Goal: Task Accomplishment & Management: Manage account settings

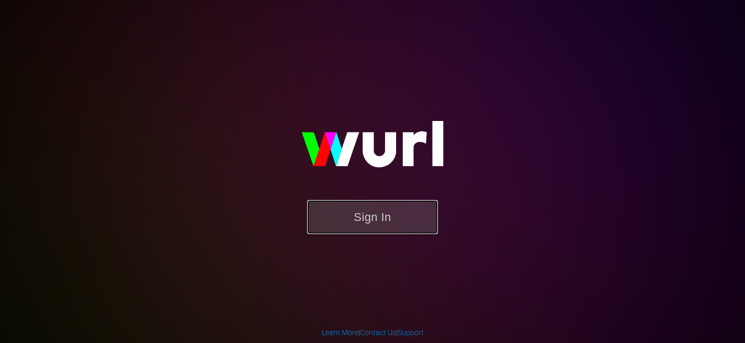
click at [393, 226] on button "Sign In" at bounding box center [372, 217] width 131 height 34
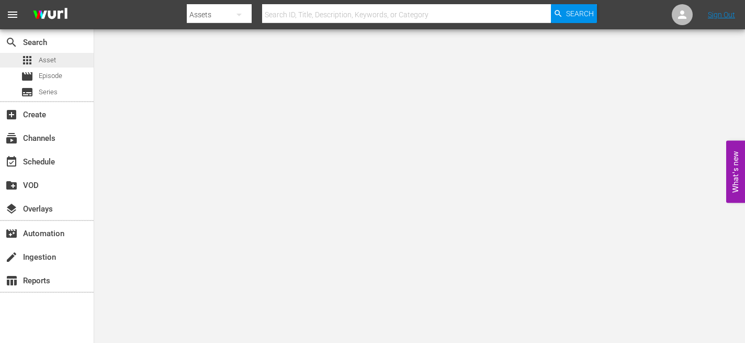
click at [52, 55] on span "Asset" at bounding box center [47, 60] width 17 height 10
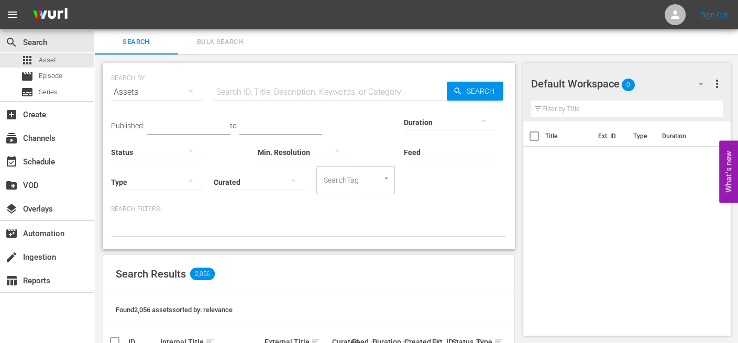
click at [277, 90] on input "text" at bounding box center [330, 92] width 233 height 25
drag, startPoint x: 262, startPoint y: 92, endPoint x: 200, endPoint y: 87, distance: 61.4
click at [200, 87] on div "SEARCH BY Search By Assets Search ID, Title, Description, Keywords, or Category…" at bounding box center [308, 86] width 395 height 38
click at [268, 93] on input "cape cod" at bounding box center [330, 92] width 233 height 25
type input "c"
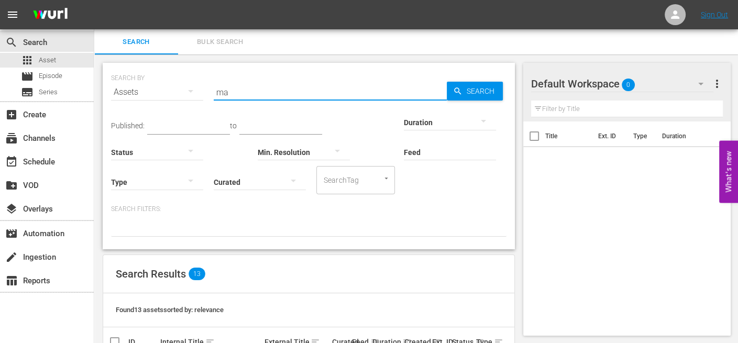
type input "m"
drag, startPoint x: 282, startPoint y: 87, endPoint x: 180, endPoint y: 81, distance: 102.3
click at [180, 81] on div "SEARCH BY Search By Assets Search ID, Title, Description, Keywords, or Category…" at bounding box center [308, 86] width 395 height 38
drag, startPoint x: 264, startPoint y: 92, endPoint x: 184, endPoint y: 86, distance: 80.8
click at [184, 86] on div "SEARCH BY Search By Assets Search ID, Title, Description, Keywords, or Category…" at bounding box center [308, 86] width 395 height 38
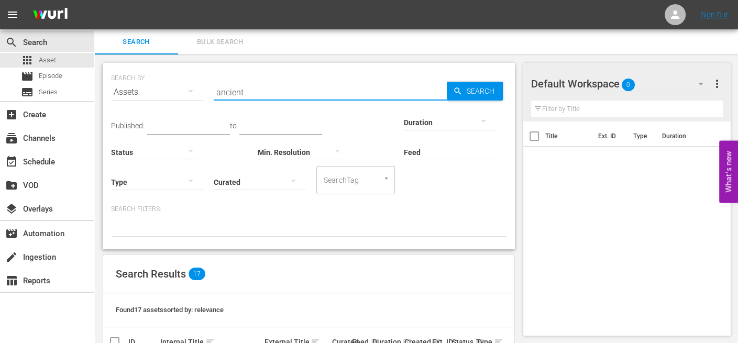
click at [262, 91] on input "ancient" at bounding box center [330, 92] width 233 height 25
type input "a"
click at [264, 92] on input "ghost fleet" at bounding box center [330, 92] width 233 height 25
type input "g"
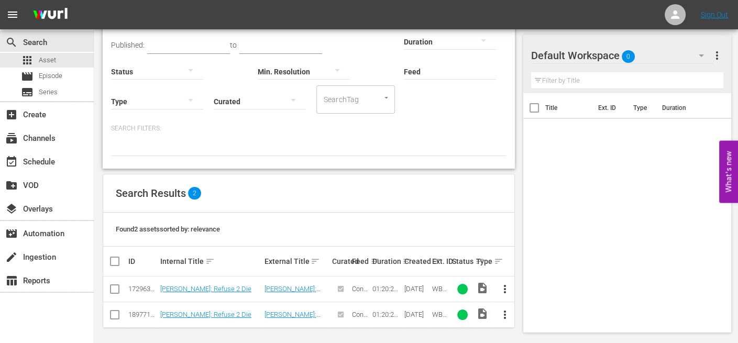
scroll to position [84, 0]
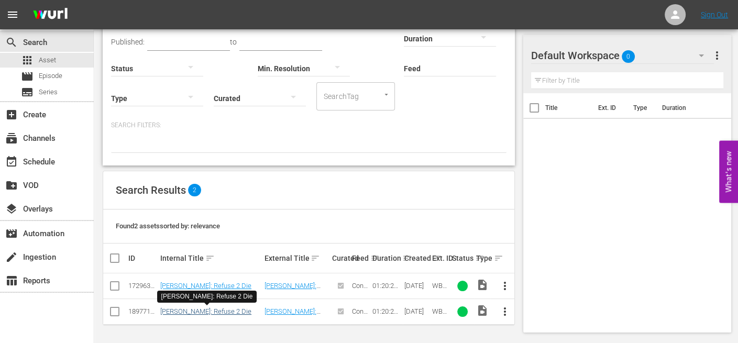
type input "50 cent"
click at [207, 314] on link "50 Cent: Refuse 2 Die" at bounding box center [205, 311] width 91 height 8
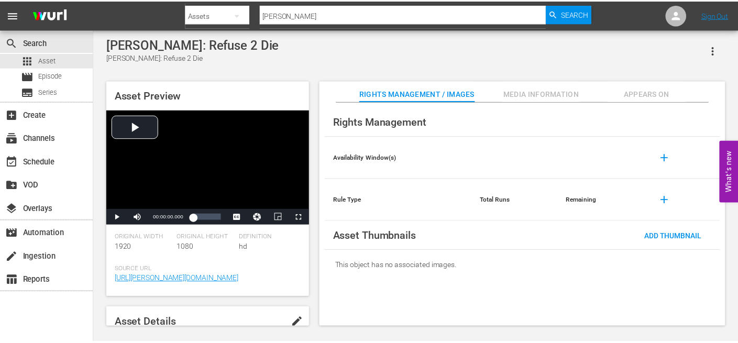
scroll to position [52, 0]
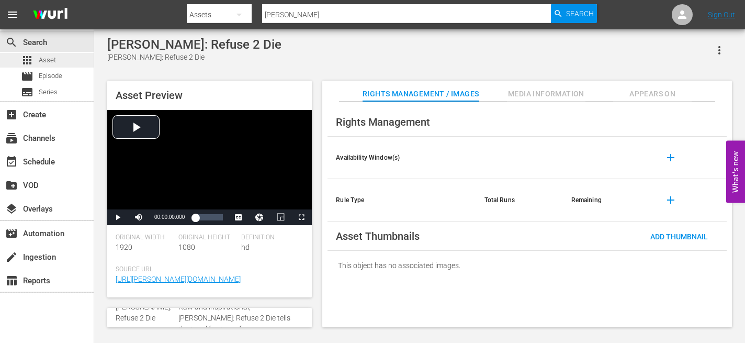
click at [49, 56] on span "Asset" at bounding box center [47, 60] width 17 height 10
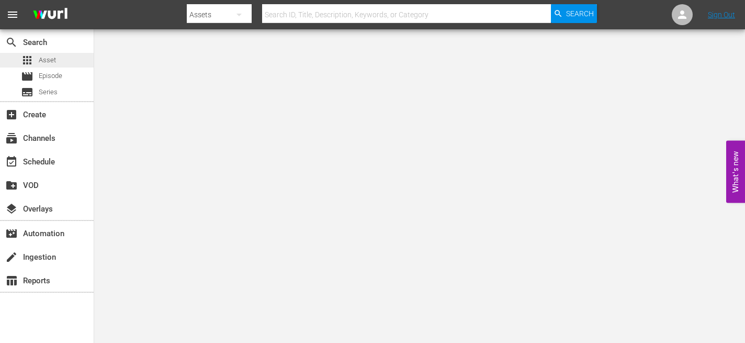
click at [48, 63] on span "Asset" at bounding box center [47, 60] width 17 height 10
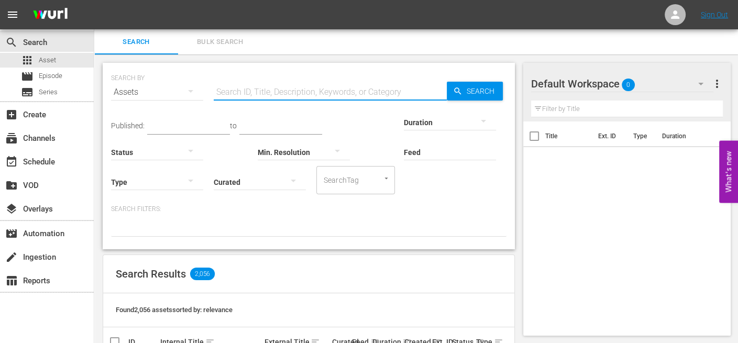
click at [325, 94] on input "text" at bounding box center [330, 92] width 233 height 25
type input "50 cent"
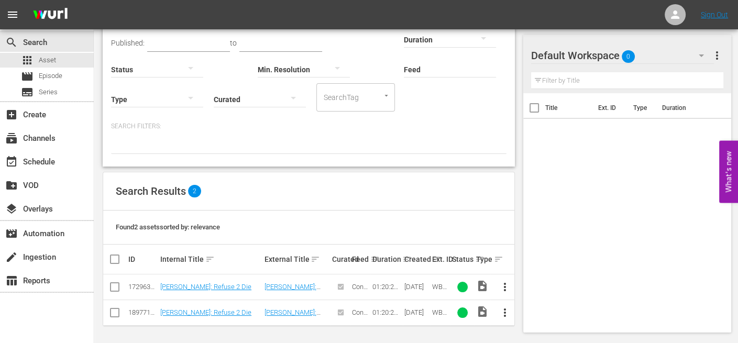
scroll to position [84, 0]
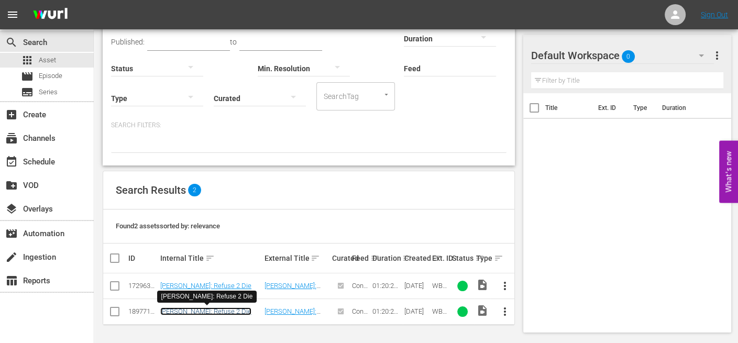
click at [186, 313] on link "50 Cent: Refuse 2 Die" at bounding box center [205, 311] width 91 height 8
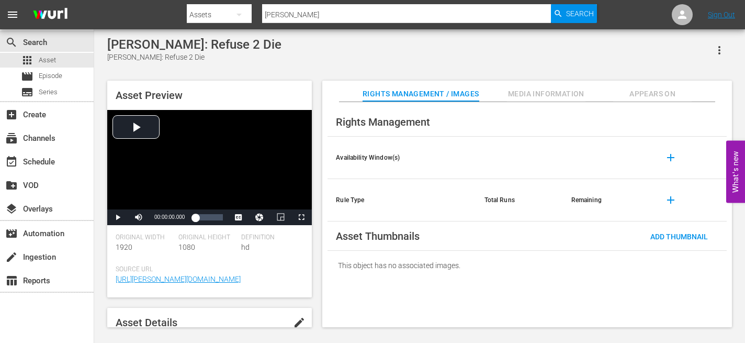
click at [295, 321] on span "edit" at bounding box center [299, 322] width 13 height 13
type textarea "[Raw and inspirational, 50 Cent: Refuse 2 Die tells the true-life story of rapp…"
type textarea "[ERaw and inspirational, 50 Cent: Refuse 2 Die tells the true-life story of rap…"
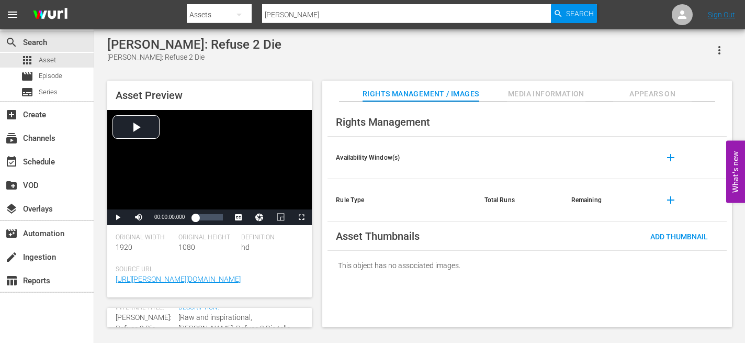
type textarea "[ERaw and inspirational, 50 Cent: Refuse 2 Die tells the true-life story of rap…"
type textarea "[EdRaw and inspirational, 50 Cent: Refuse 2 Die tells the true-life story of ra…"
type textarea "[EdiRaw and inspirational, 50 Cent: Refuse 2 Die tells the true-life story of r…"
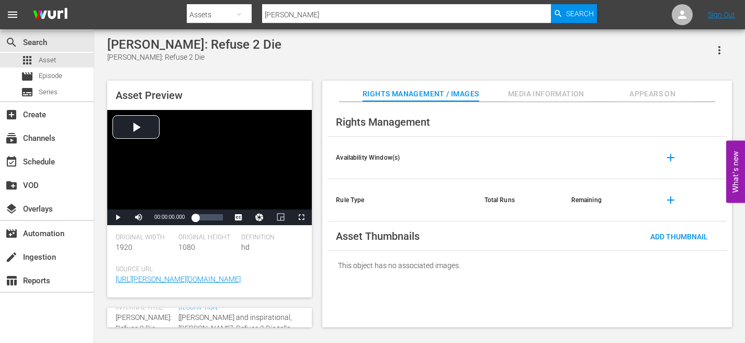
type textarea "[EditRaw and inspirational, 50 Cent: Refuse 2 Die tells the true-life story of …"
type textarea "[EditeRaw and inspirational, 50 Cent: Refuse 2 Die tells the true-life story of…"
type textarea "[EditedRaw and inspirational, 50 Cent: Refuse 2 Die tells the true-life story o…"
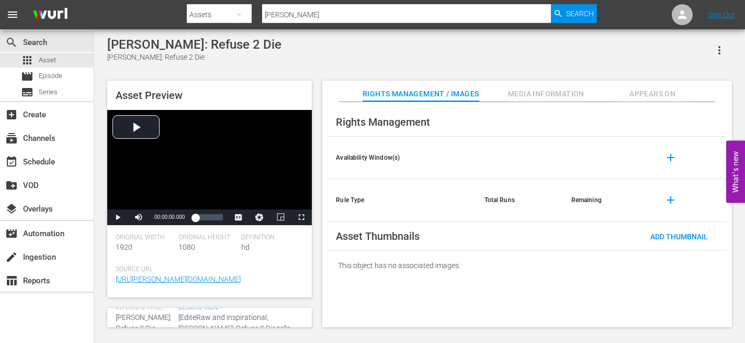
type textarea "[EditedRaw and inspirational, 50 Cent: Refuse 2 Die tells the true-life story o…"
type textarea "[Edited]Raw and inspirational, 50 Cent: Refuse 2 Die tells the true-life story …"
type textarea "[Edited] Raw and inspirational, 50 Cent: Refuse 2 Die tells the true-life story…"
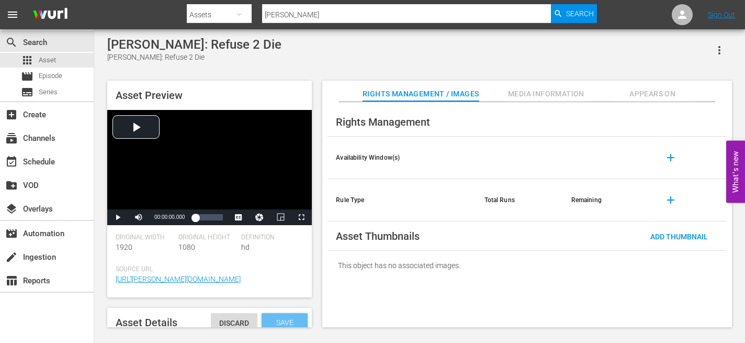
type textarea "[Edited] Raw and inspirational, 50 Cent: Refuse 2 Die tells the true-life story…"
click at [291, 320] on span "Save" at bounding box center [285, 322] width 34 height 8
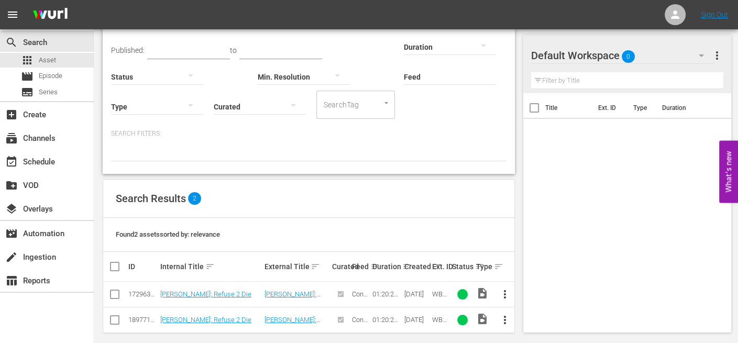
scroll to position [84, 0]
